Goal: Information Seeking & Learning: Learn about a topic

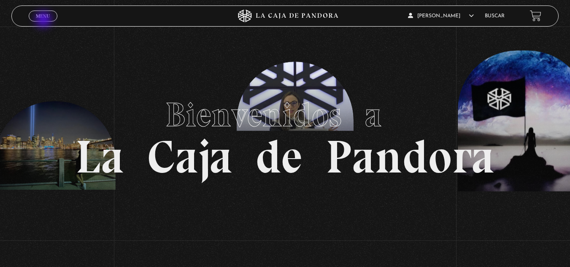
click at [44, 20] on span "Cerrar" at bounding box center [43, 23] width 20 height 6
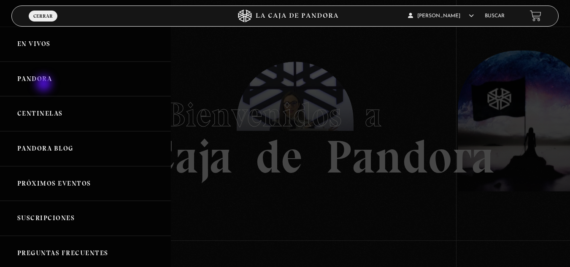
click at [45, 84] on link "Pandora" at bounding box center [85, 79] width 171 height 35
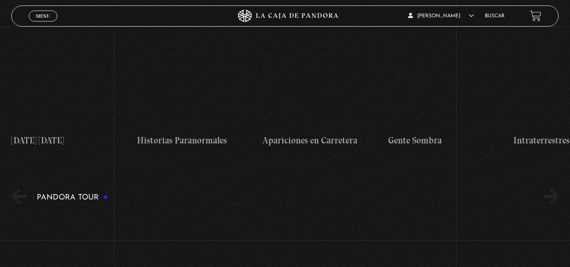
scroll to position [591, 0]
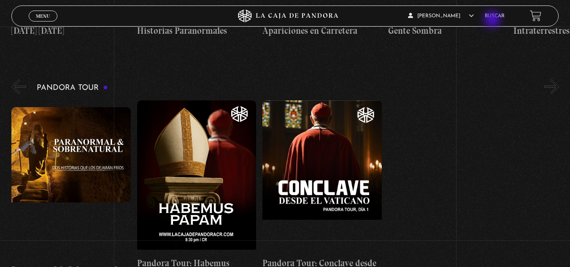
click at [493, 20] on li "Buscar" at bounding box center [495, 15] width 20 height 13
click at [496, 15] on link "Buscar" at bounding box center [495, 15] width 20 height 5
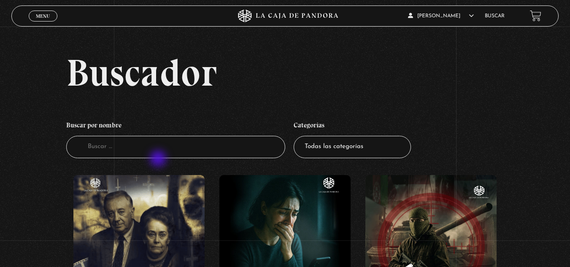
click at [159, 159] on li "Buscar por nombre Buscador" at bounding box center [175, 138] width 219 height 50
click at [143, 142] on input "Buscador" at bounding box center [175, 147] width 219 height 22
type input "proyecto rayo azul"
click at [147, 150] on input "proyecto rayo azul" at bounding box center [175, 147] width 219 height 22
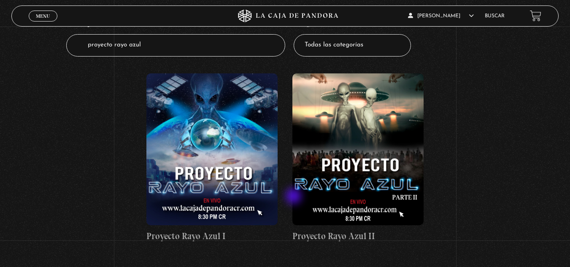
scroll to position [135, 0]
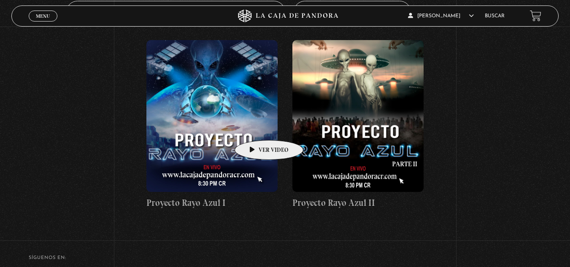
click at [256, 127] on figure at bounding box center [211, 116] width 131 height 152
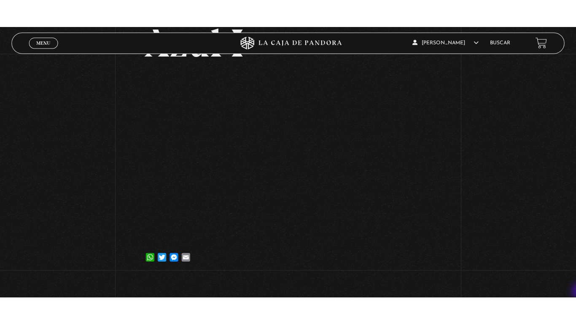
scroll to position [129, 0]
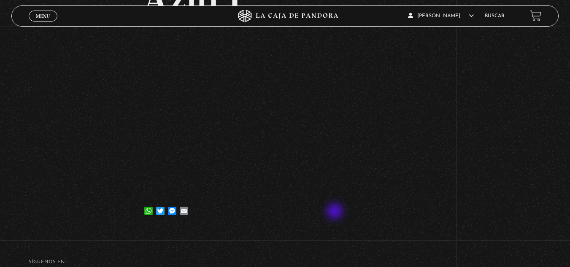
click at [336, 212] on div "WhatsApp Twitter Messenger Email" at bounding box center [285, 206] width 284 height 17
